Goal: Task Accomplishment & Management: Manage account settings

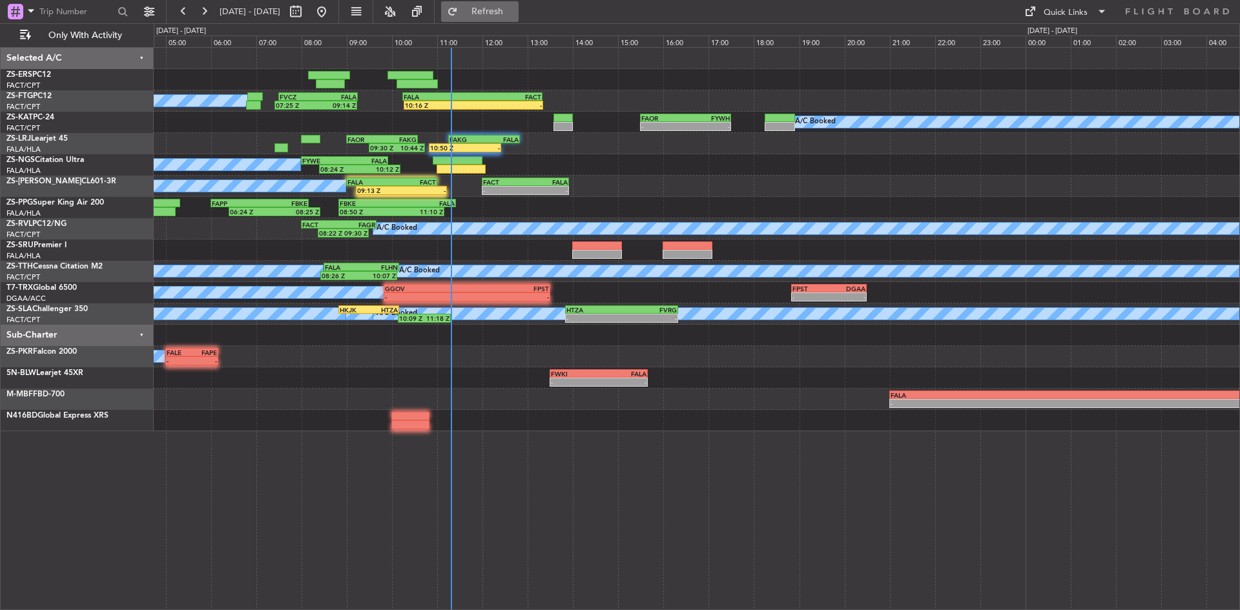
click at [508, 5] on button "Refresh" at bounding box center [479, 11] width 77 height 21
click at [306, 11] on button at bounding box center [295, 11] width 21 height 21
select select "9"
select select "2025"
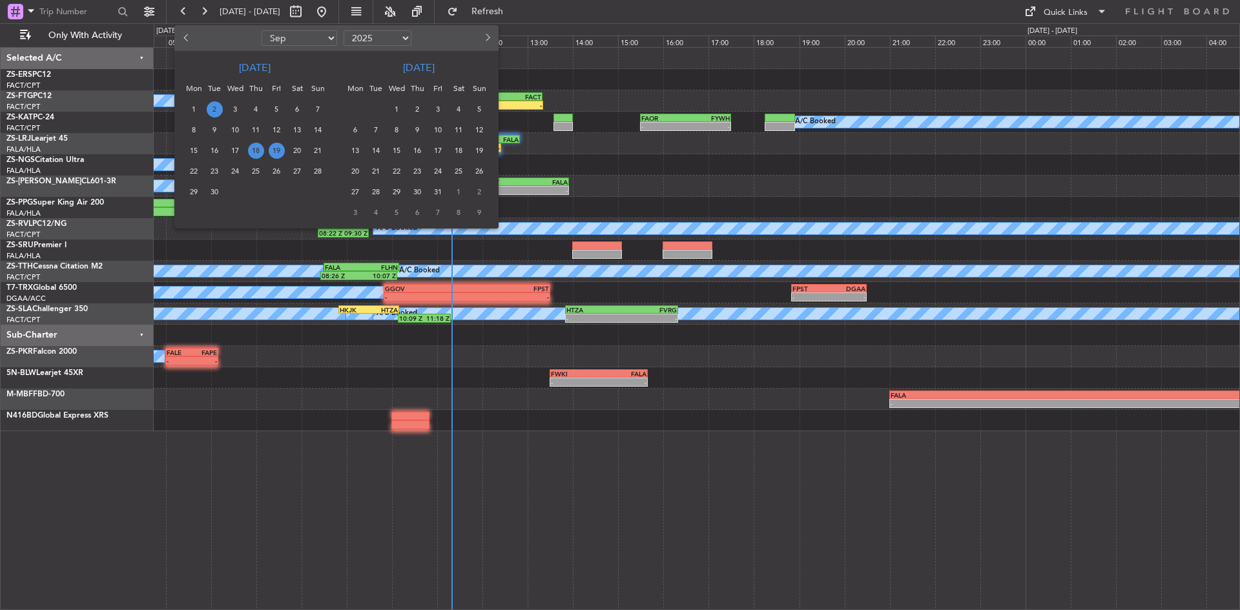
click at [220, 107] on span "2" at bounding box center [215, 109] width 16 height 16
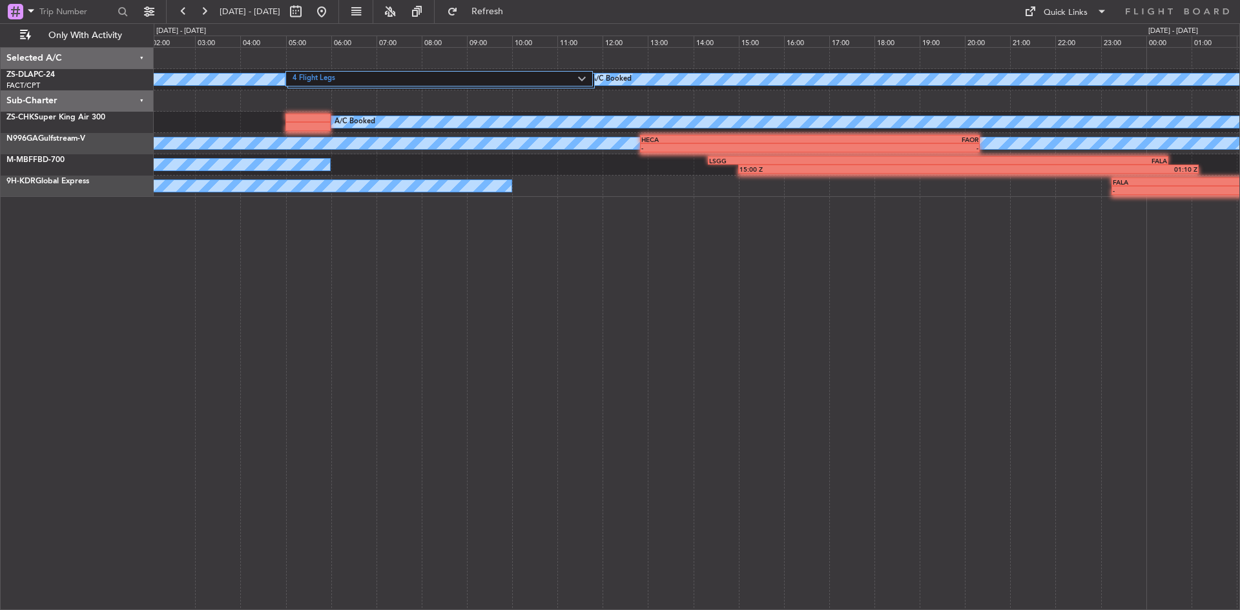
click at [538, 286] on div "4 Flight Legs A/C Booked A/C Booked A/C Booked - - FALE 03:00 Z FALI 04:35 Z A/…" at bounding box center [697, 328] width 1086 height 563
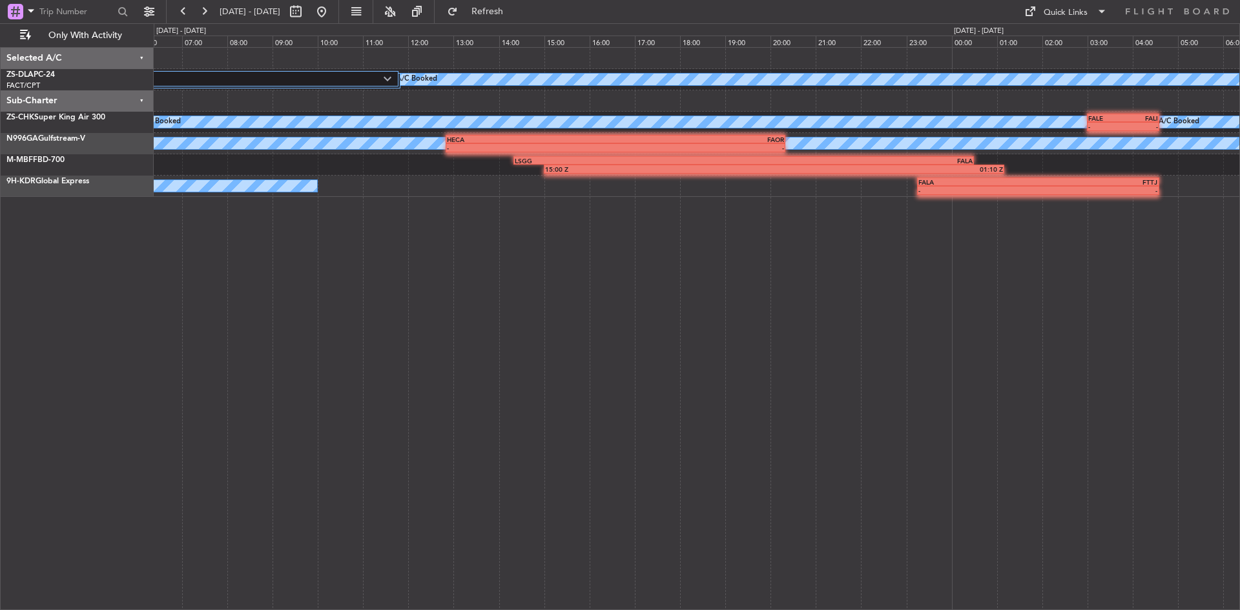
click at [472, 256] on div "4 Flight Legs A/C Booked A/C Booked A/C Booked - - FALE 03:00 Z FALI 04:35 Z A/…" at bounding box center [697, 328] width 1086 height 563
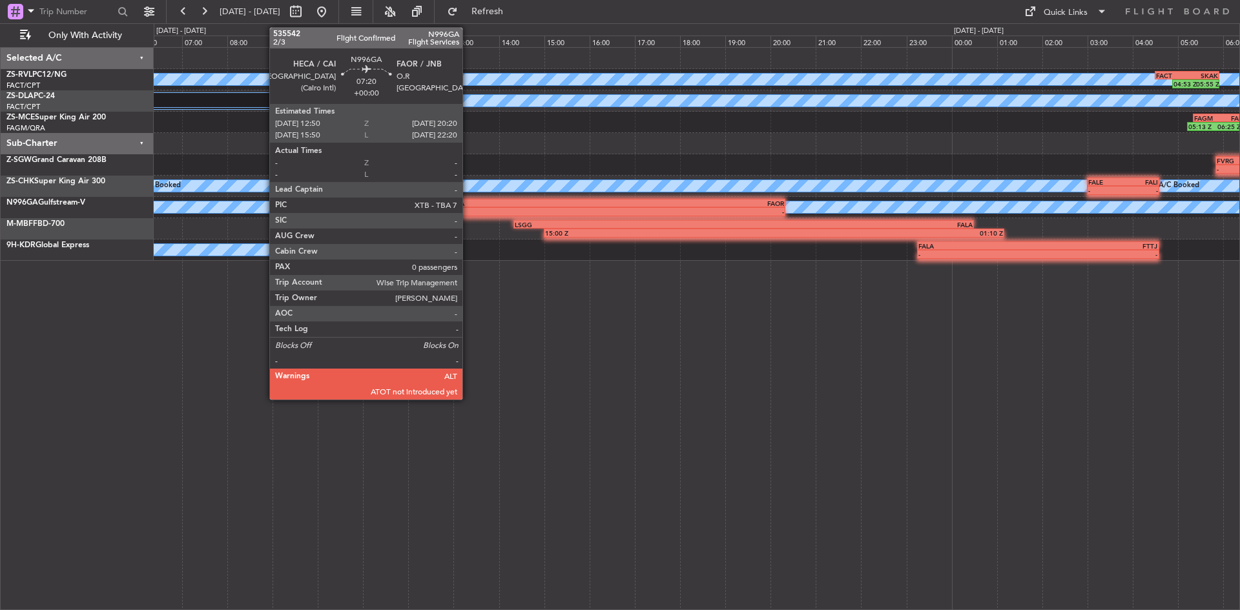
click at [468, 212] on div "-" at bounding box center [531, 212] width 169 height 8
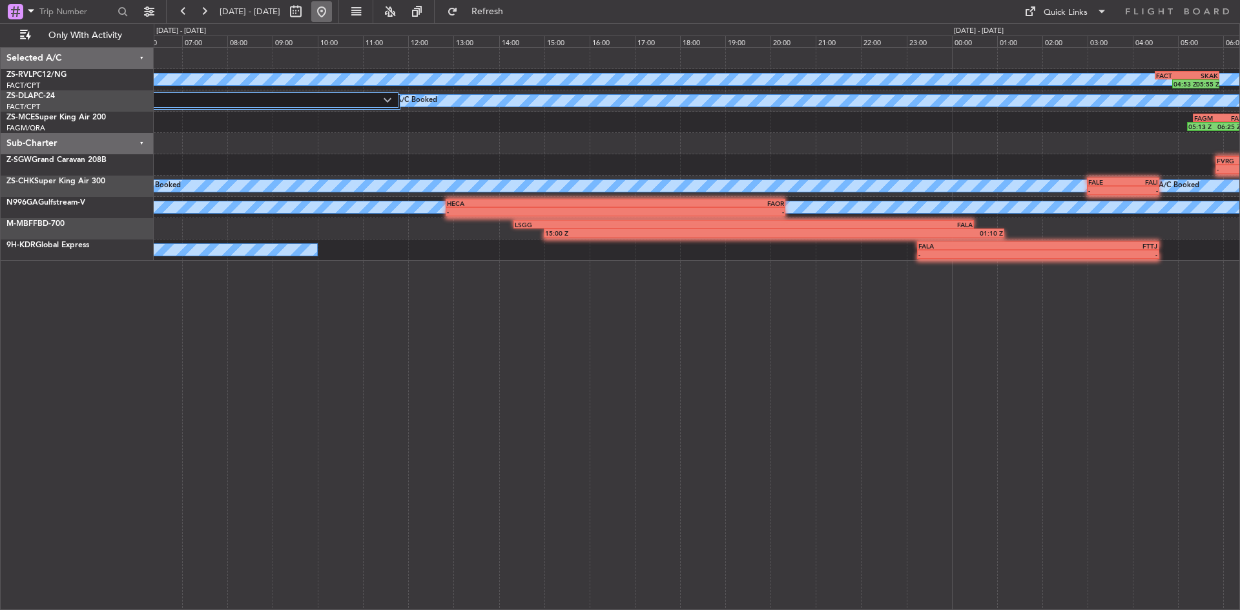
click at [332, 5] on button at bounding box center [321, 11] width 21 height 21
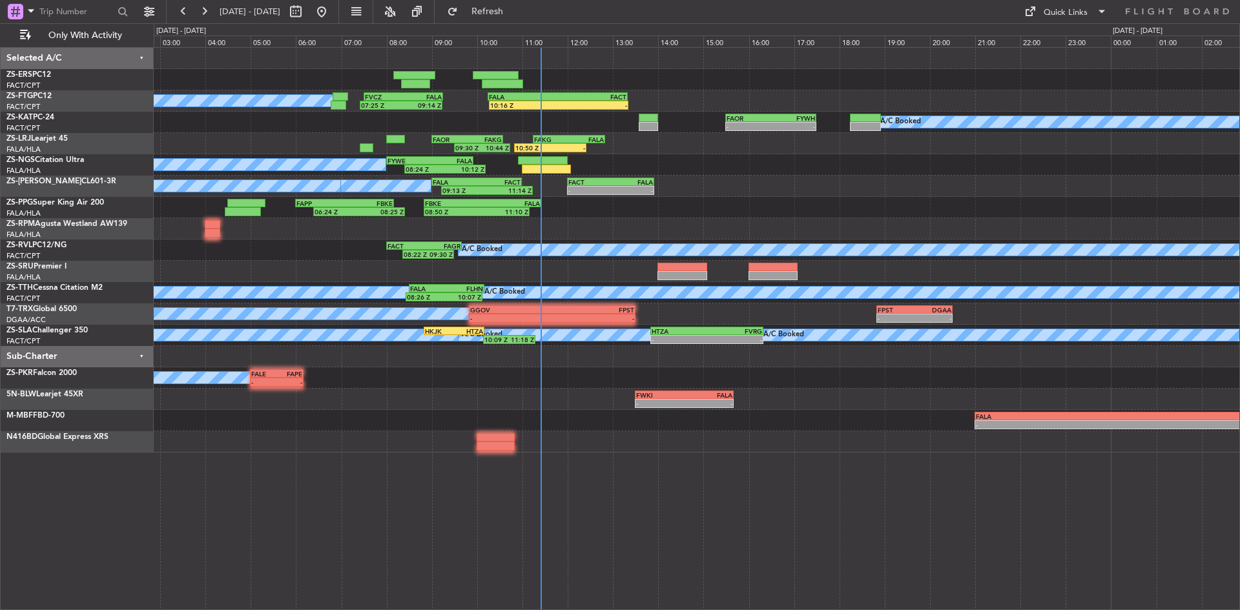
click at [614, 229] on div at bounding box center [697, 228] width 1086 height 21
click at [511, 14] on span "Refresh" at bounding box center [487, 11] width 54 height 9
click at [501, 17] on button "Refresh" at bounding box center [479, 11] width 77 height 21
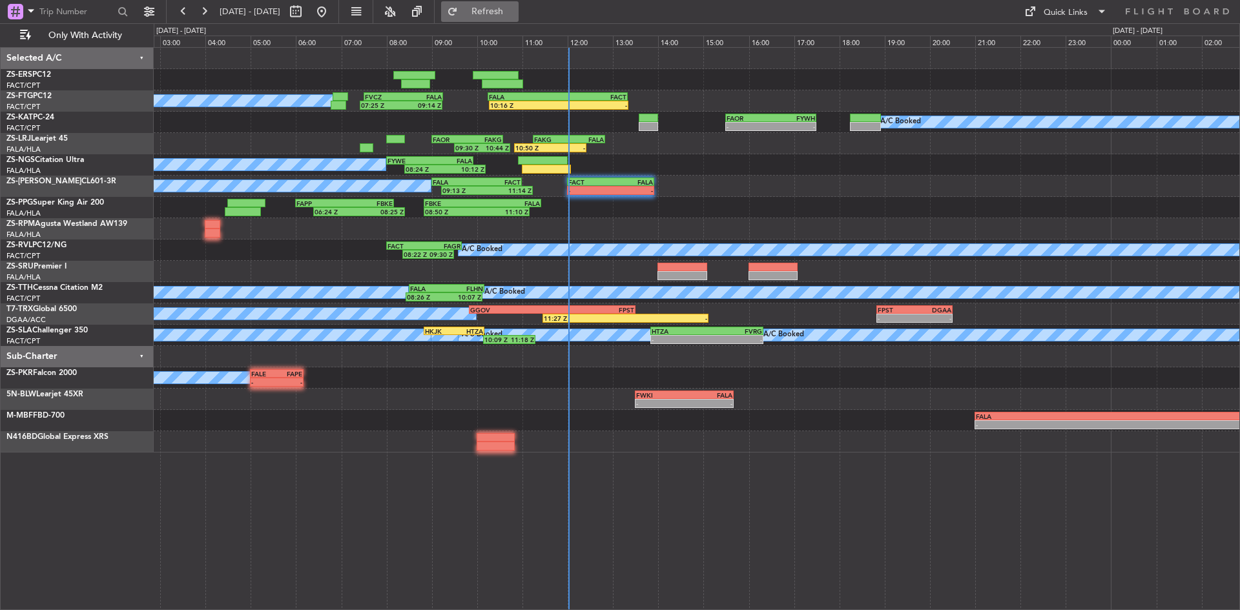
click at [515, 10] on span "Refresh" at bounding box center [487, 11] width 54 height 9
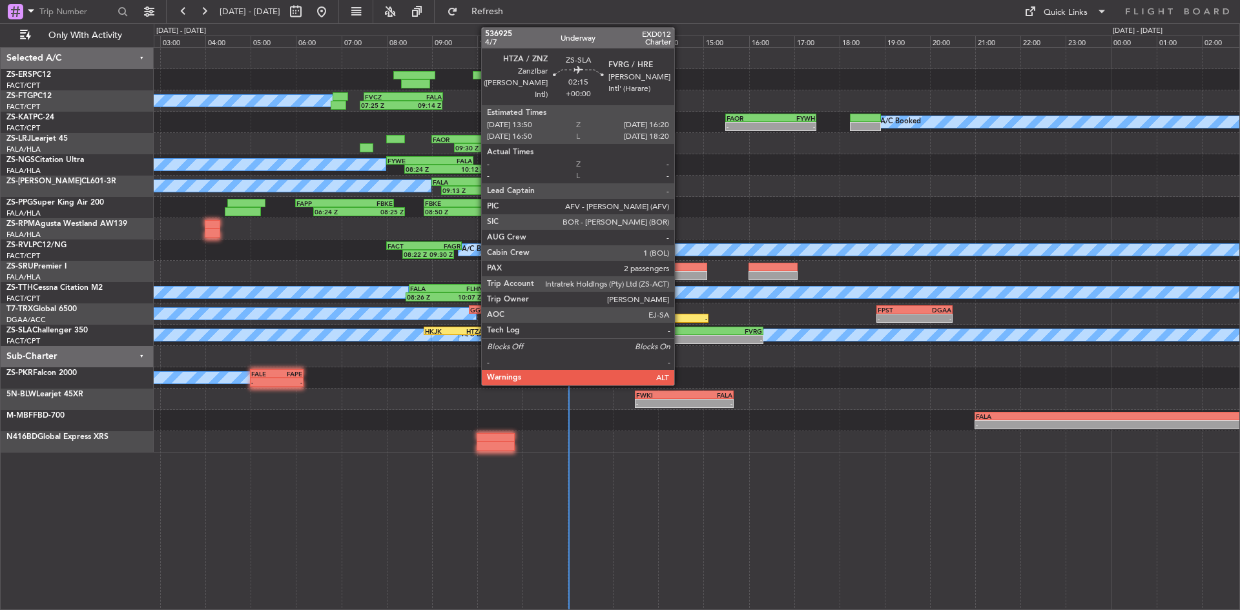
click at [680, 335] on div "- -" at bounding box center [707, 339] width 114 height 9
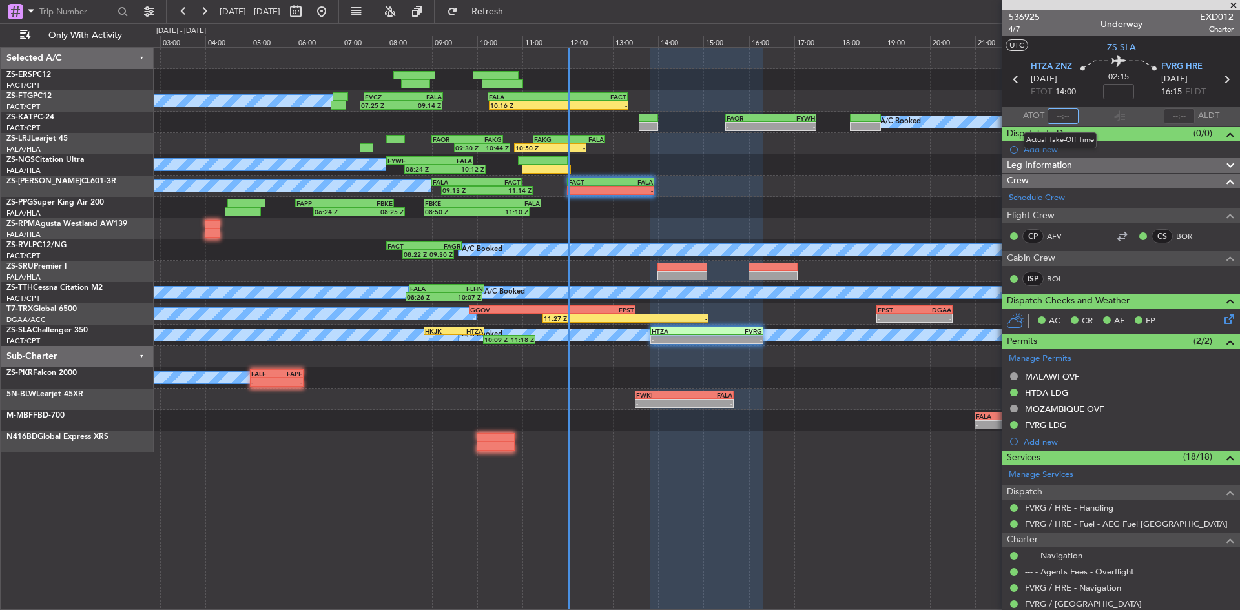
click at [1056, 115] on input "text" at bounding box center [1062, 115] width 31 height 15
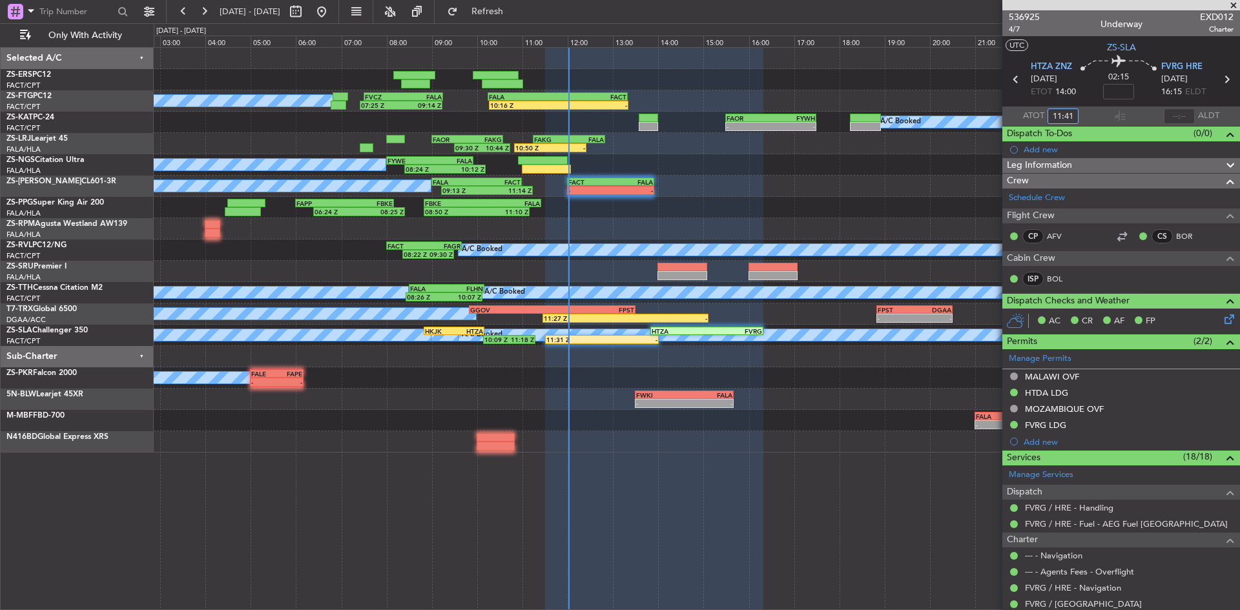
type input "11:41"
drag, startPoint x: 1235, startPoint y: 2, endPoint x: 1219, endPoint y: 6, distance: 17.4
click at [1235, 2] on span at bounding box center [1233, 6] width 13 height 12
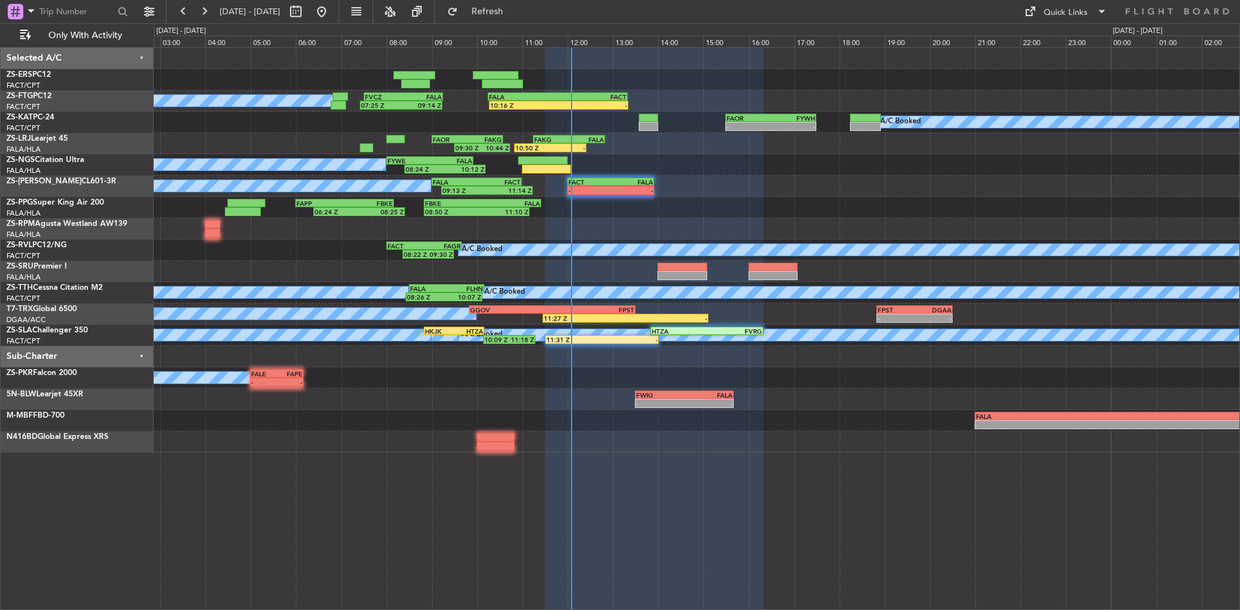
type input "0"
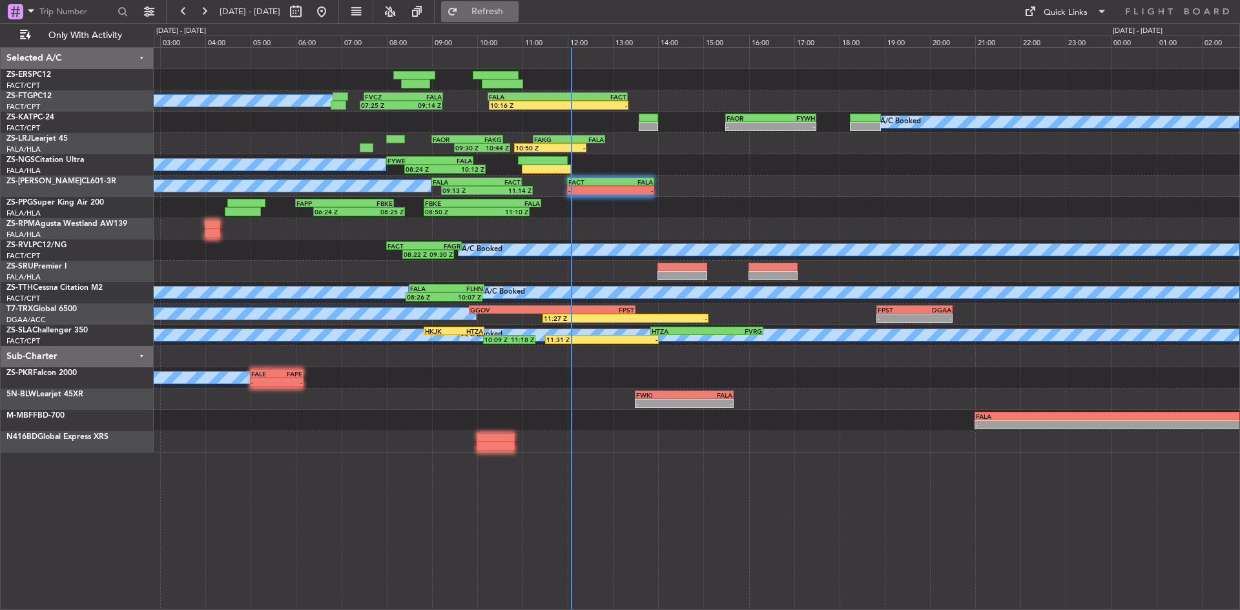
click at [502, 8] on span "Refresh" at bounding box center [487, 11] width 54 height 9
click at [519, 17] on button "Refresh" at bounding box center [479, 11] width 77 height 21
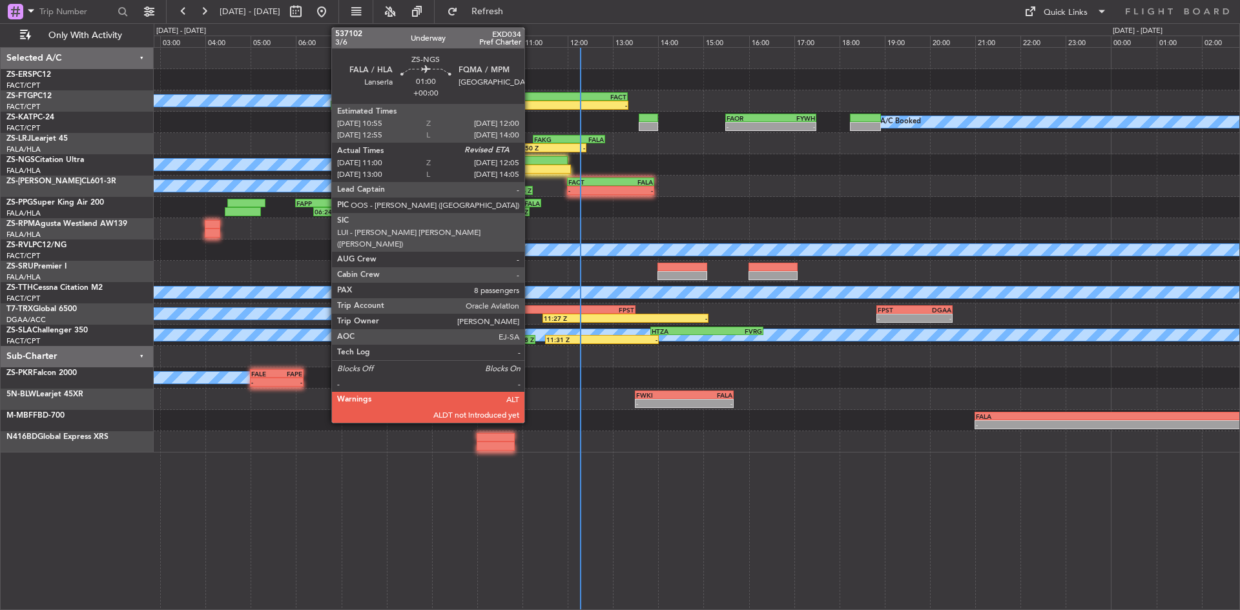
click at [532, 161] on div at bounding box center [542, 160] width 49 height 9
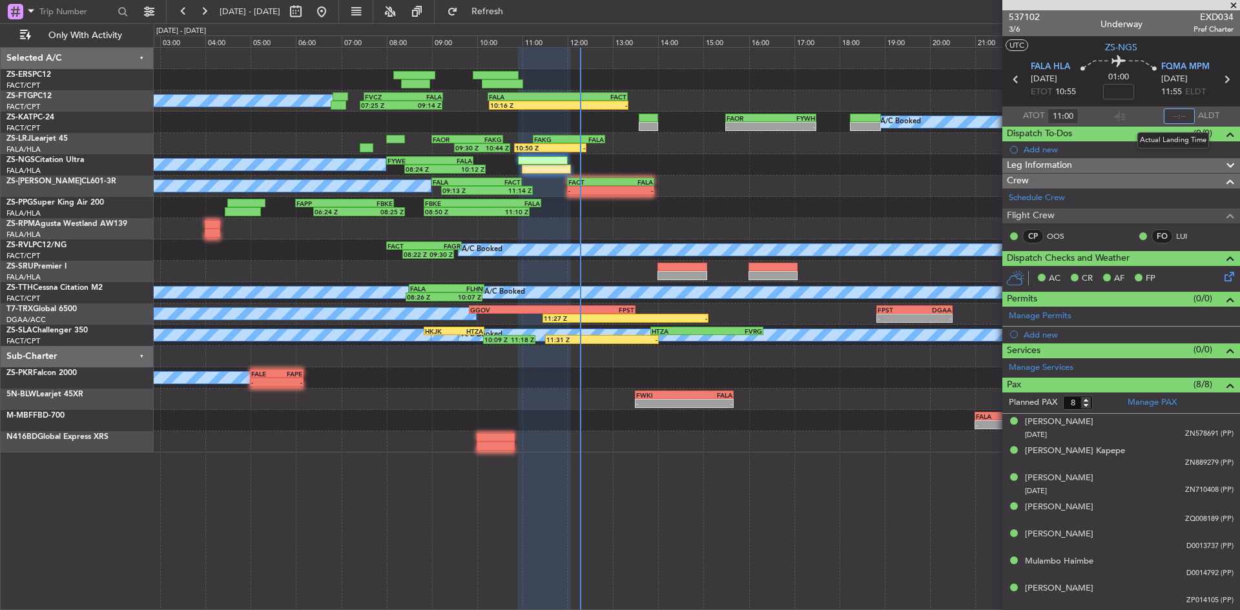
click at [1170, 114] on input "text" at bounding box center [1179, 115] width 31 height 15
type input "11:51"
click at [1234, 5] on span at bounding box center [1233, 6] width 13 height 12
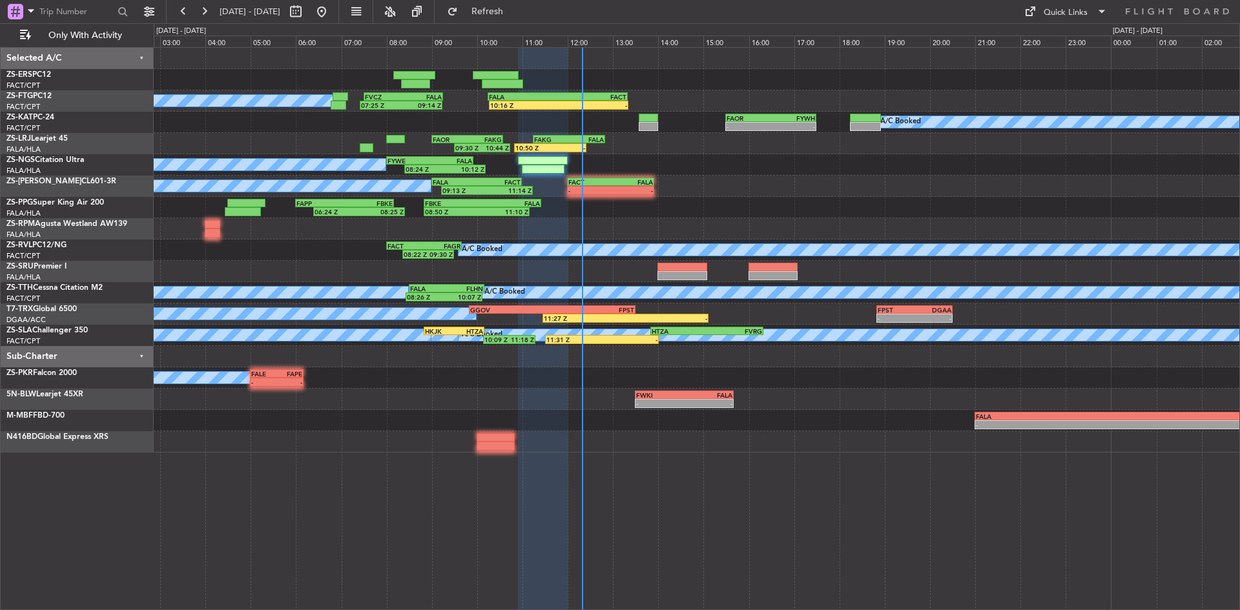
type input "0"
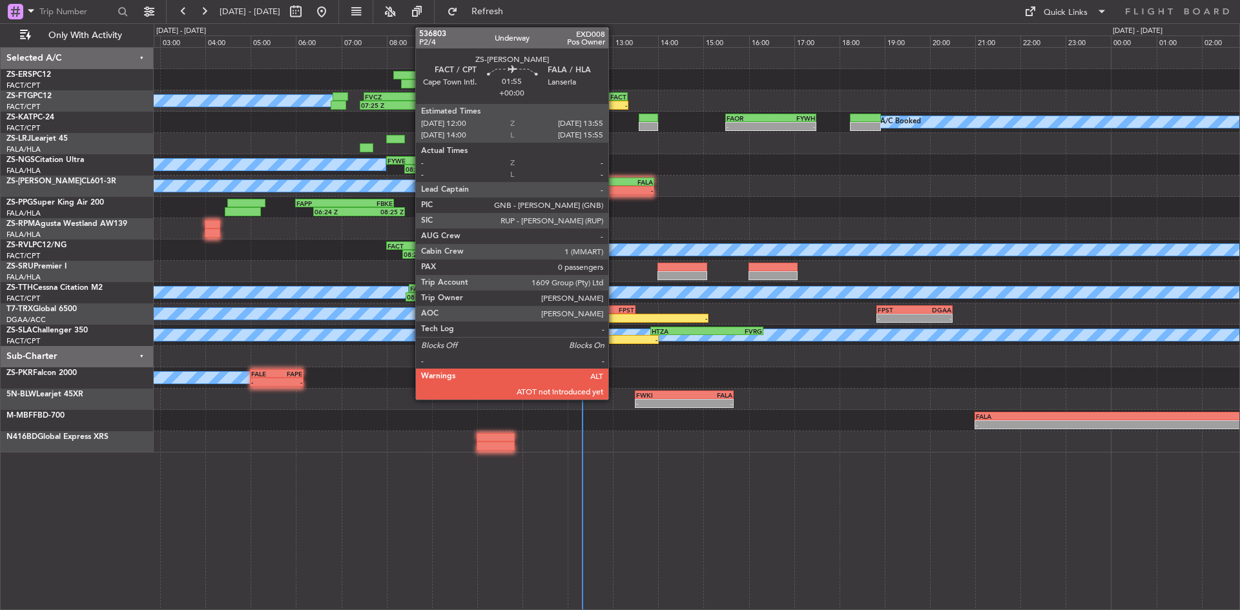
click at [614, 187] on div "-" at bounding box center [632, 191] width 42 height 8
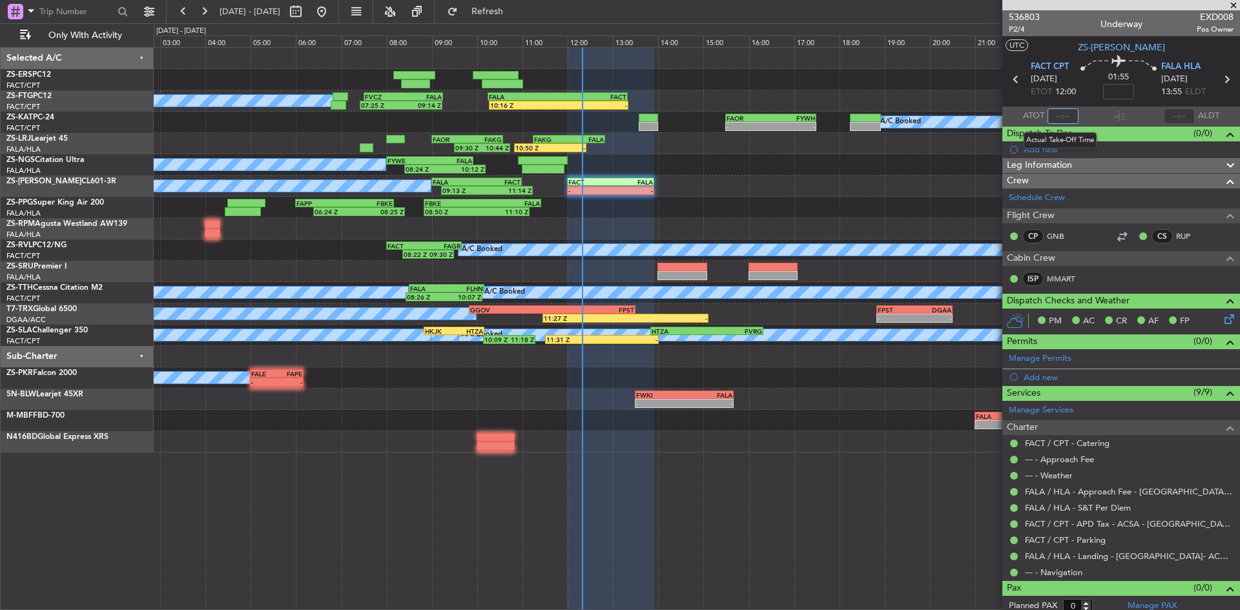
click at [1063, 114] on input "text" at bounding box center [1062, 115] width 31 height 15
type input "12:12"
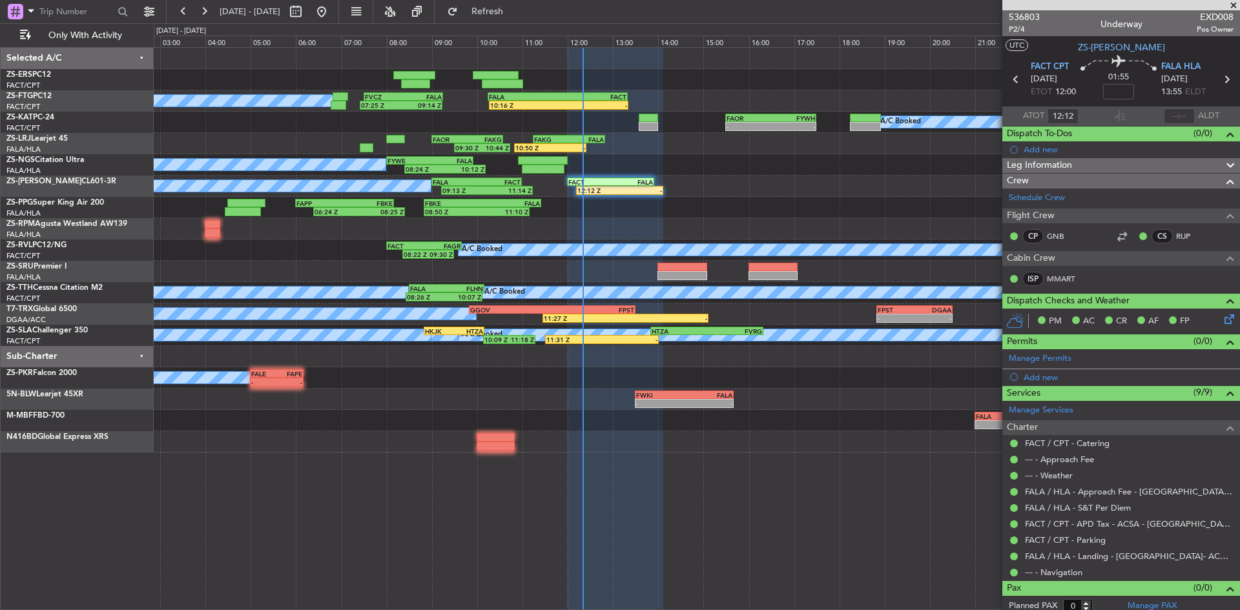
click at [1235, 4] on span at bounding box center [1233, 6] width 13 height 12
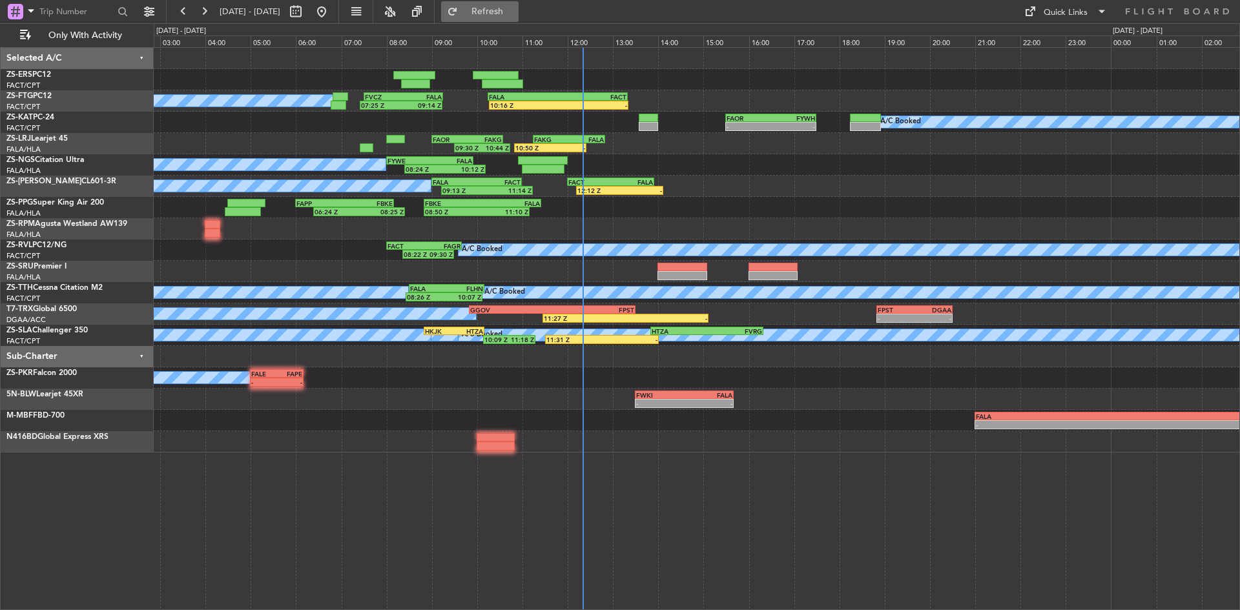
click at [515, 15] on span "Refresh" at bounding box center [487, 11] width 54 height 9
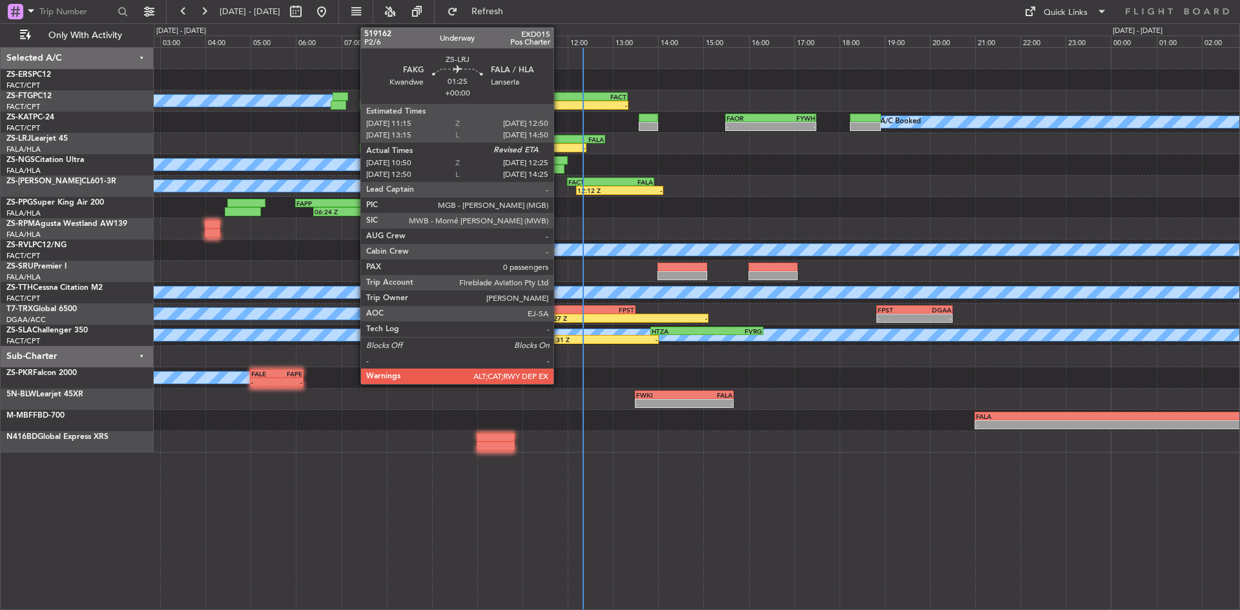
click at [559, 145] on div "-" at bounding box center [567, 148] width 35 height 8
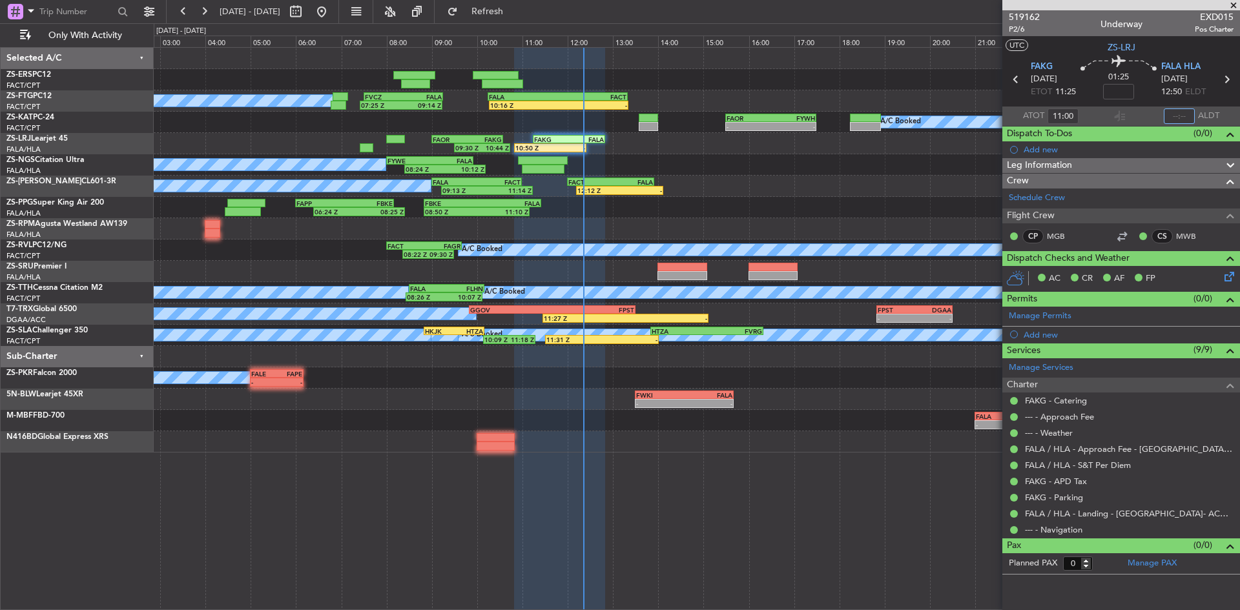
click at [1188, 108] on input "text" at bounding box center [1179, 115] width 31 height 15
type input "12:06"
drag, startPoint x: 1236, startPoint y: 1, endPoint x: 1151, endPoint y: 53, distance: 99.5
click at [1236, 1] on span at bounding box center [1233, 6] width 13 height 12
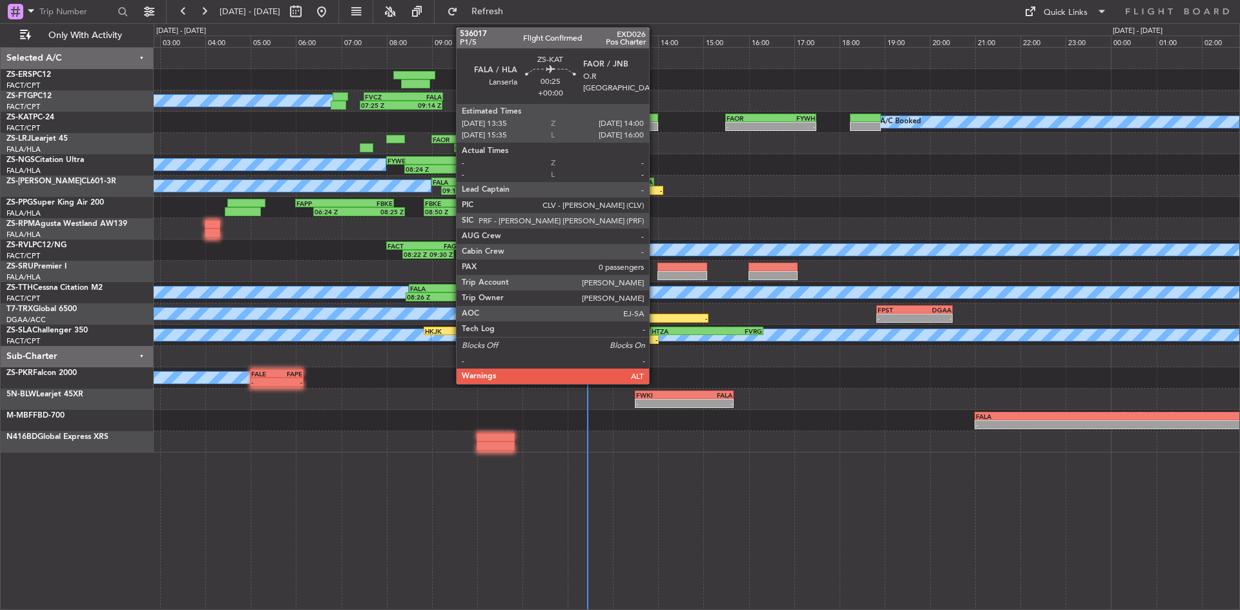
click at [655, 118] on div at bounding box center [648, 118] width 19 height 9
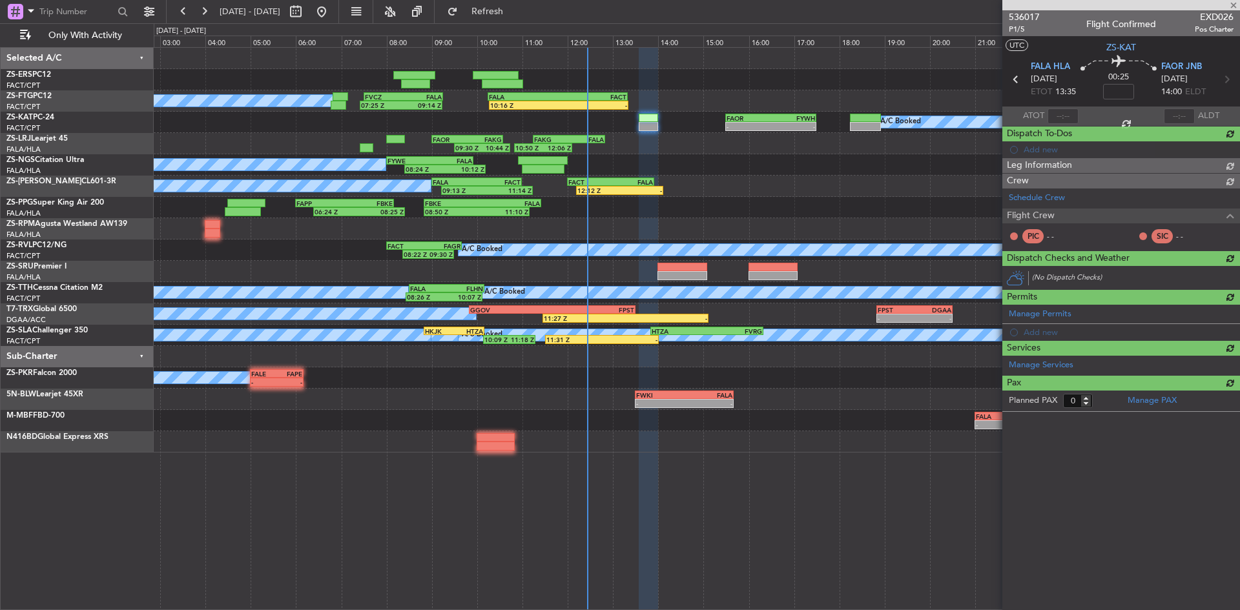
click at [1020, 15] on span "536017" at bounding box center [1024, 17] width 31 height 14
